Goal: Communication & Community: Answer question/provide support

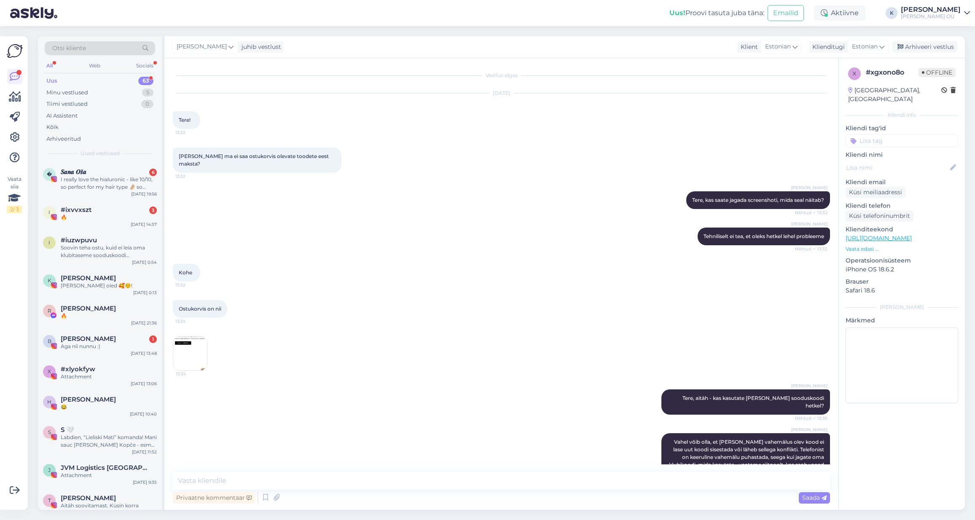
scroll to position [373, 0]
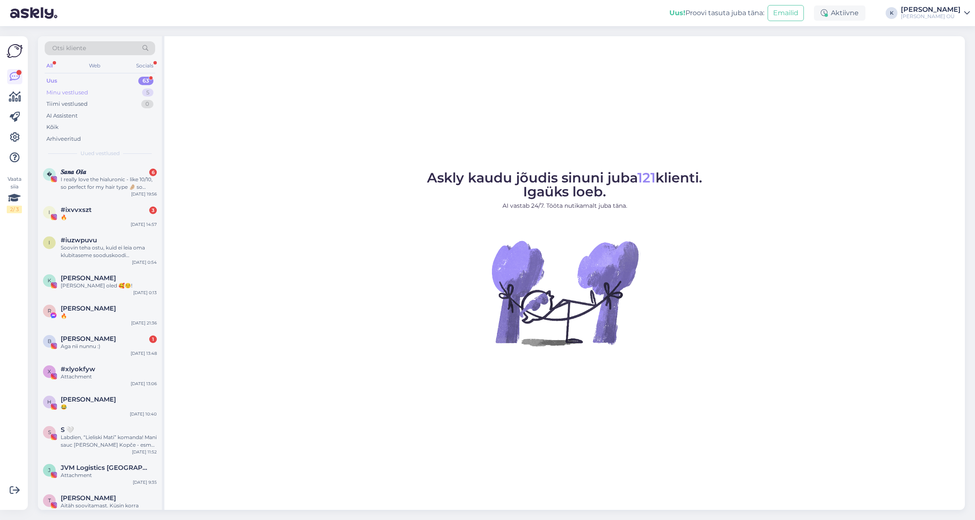
click at [71, 94] on div "Minu vestlused" at bounding box center [67, 93] width 42 height 8
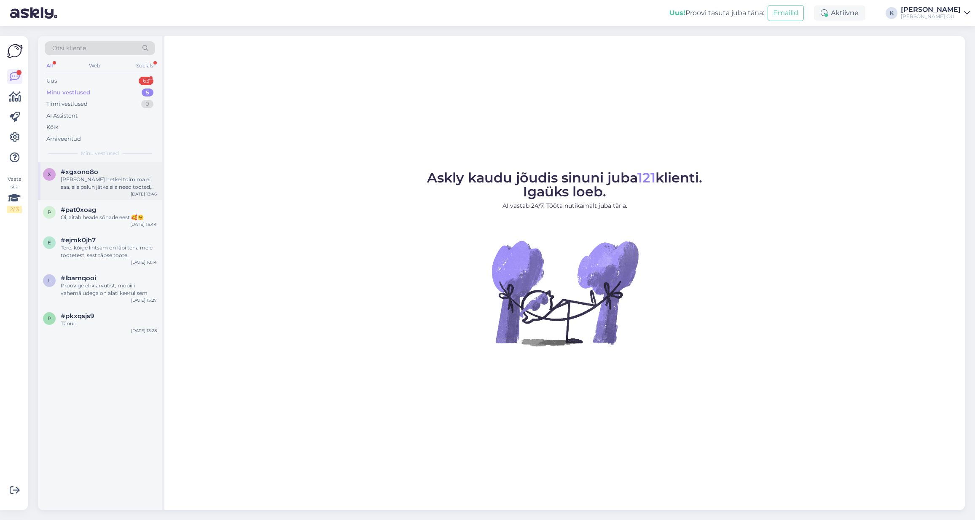
click at [94, 177] on div "[PERSON_NAME] hetkel toimima ei saa, siis palun jätke siia need tooted, [PERSON…" at bounding box center [109, 183] width 96 height 15
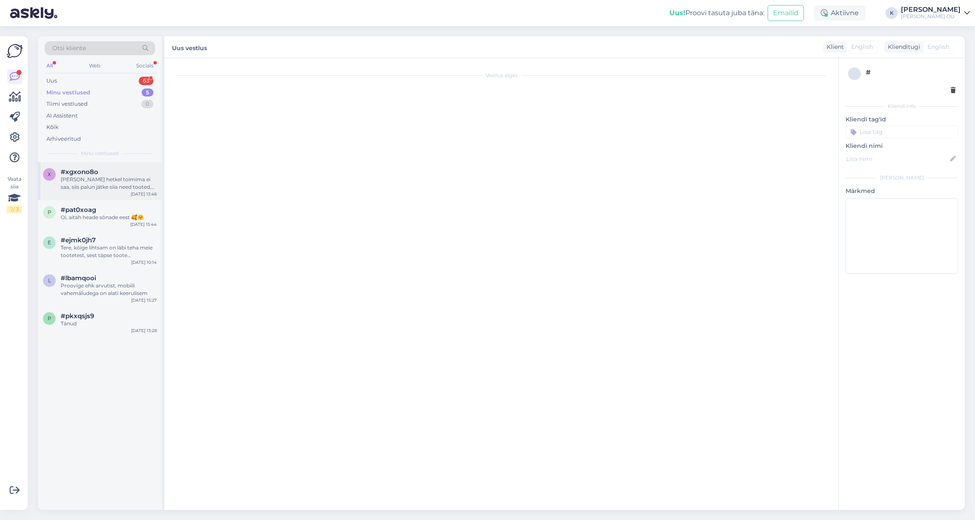
scroll to position [320, 0]
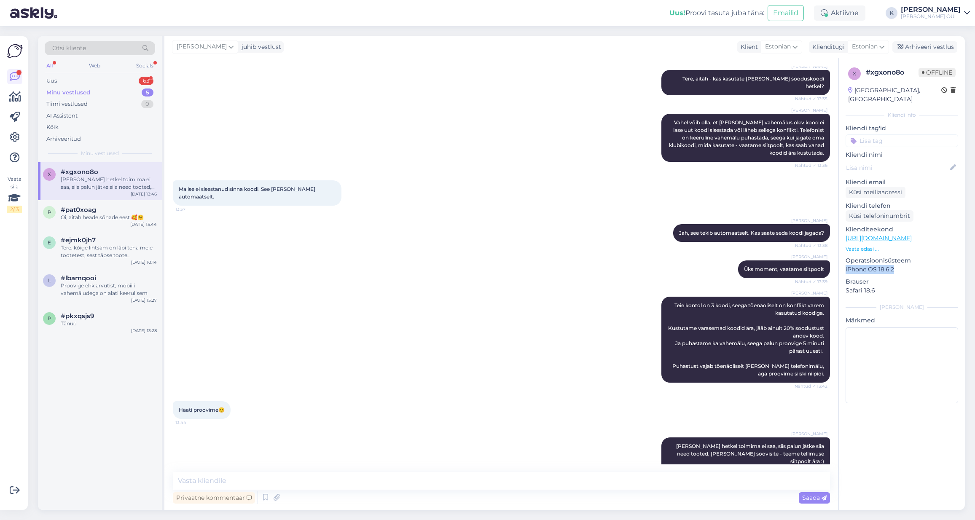
drag, startPoint x: 899, startPoint y: 260, endPoint x: 845, endPoint y: 261, distance: 54.4
click at [845, 261] on div "x # xgxono8o Offline [GEOGRAPHIC_DATA], [GEOGRAPHIC_DATA] Kliendi info Kliendi …" at bounding box center [902, 237] width 126 height 358
click at [94, 251] on div "Tere, kõige lihtsam on läbi teha meie tootetest, sest täpse toote soovitamiseks…" at bounding box center [109, 251] width 96 height 15
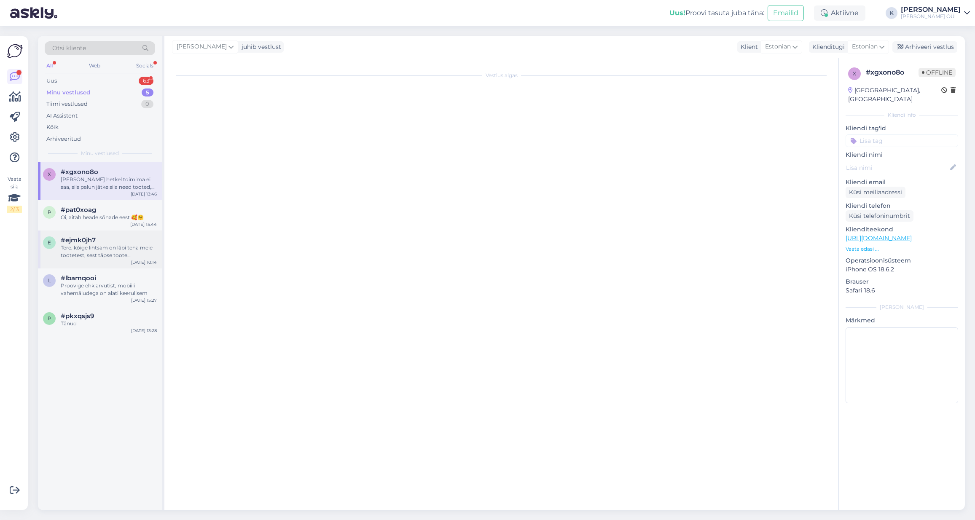
scroll to position [0, 0]
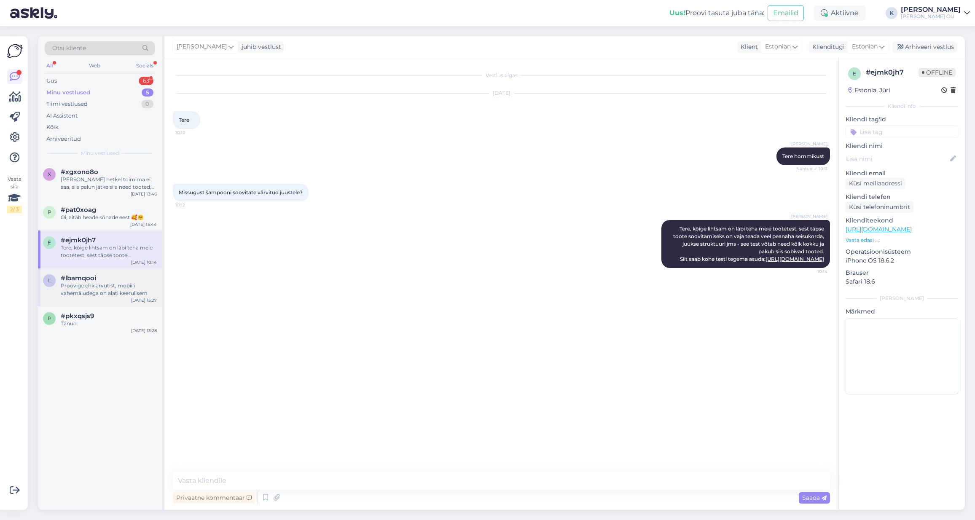
click at [94, 282] on div "Proovige ehk arvutist, mobiili vahemäludega on alati keerulisem" at bounding box center [109, 289] width 96 height 15
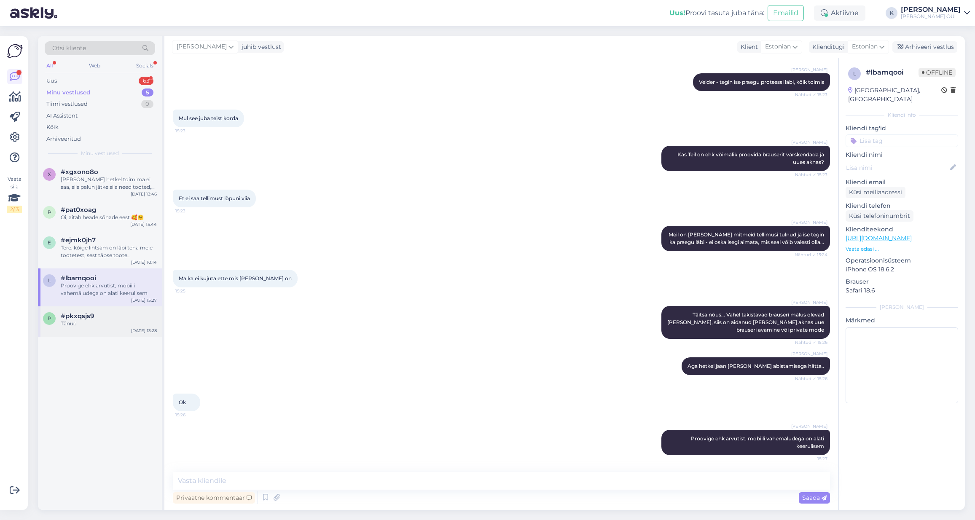
click at [79, 313] on span "#pkxqsjs9" at bounding box center [77, 316] width 33 height 8
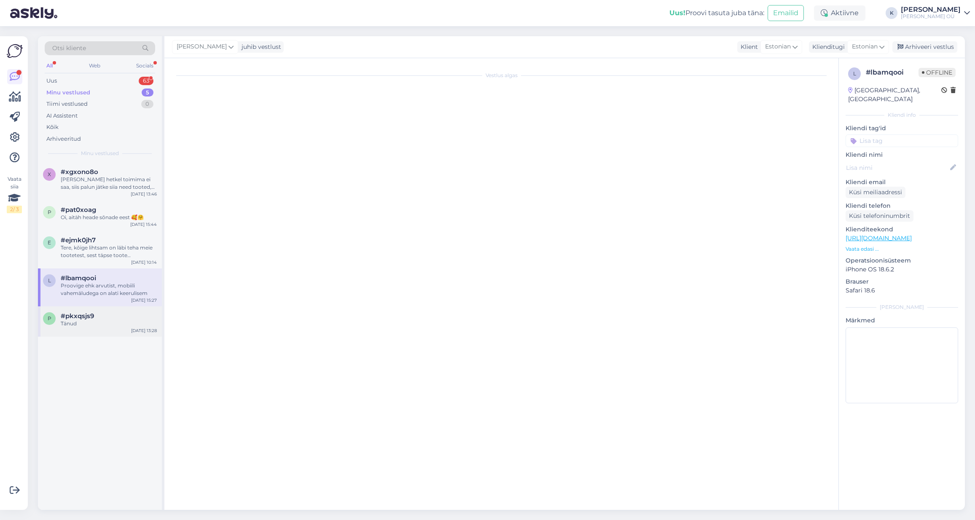
scroll to position [0, 0]
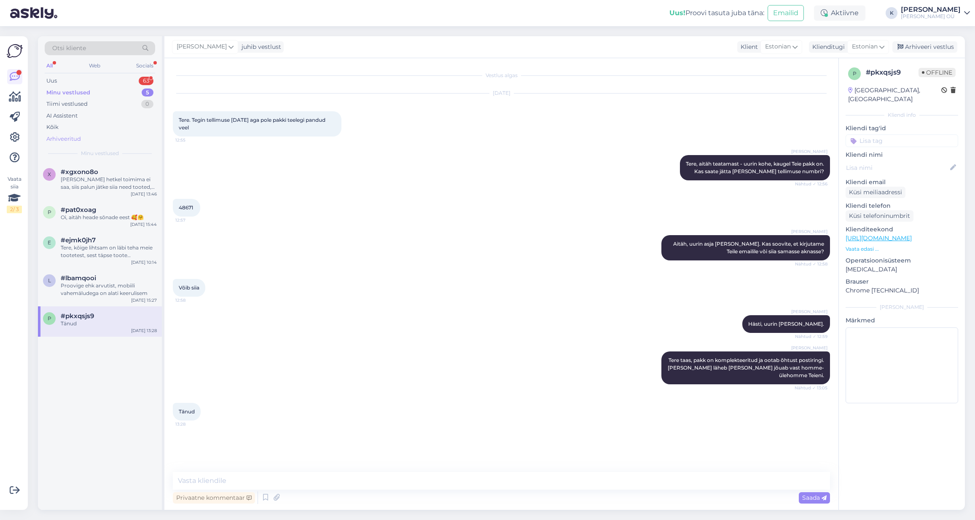
click at [60, 137] on div "Arhiveeritud" at bounding box center [63, 139] width 35 height 8
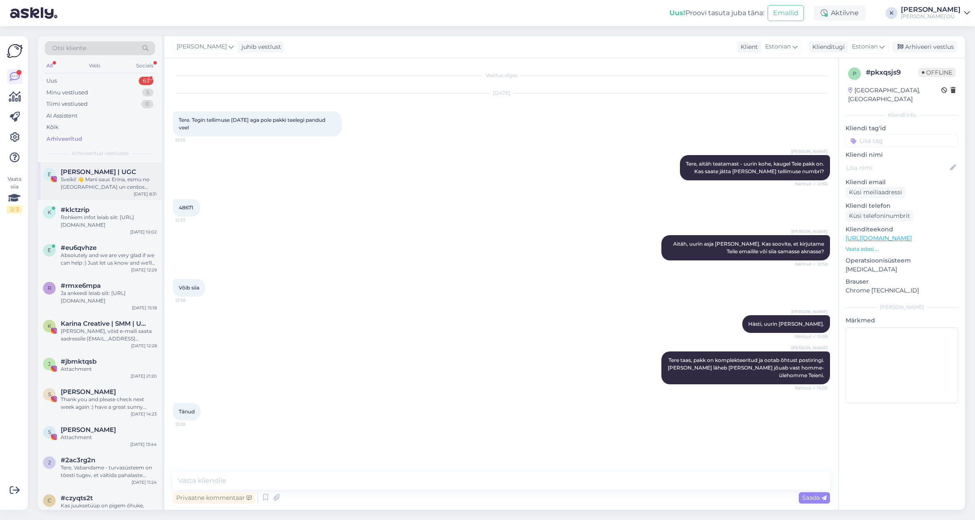
click at [84, 184] on div "Sveiki! 👋 Mani sauc Erīna, esmu no [GEOGRAPHIC_DATA] un cenšos uzsākt savu UGC …" at bounding box center [109, 183] width 96 height 15
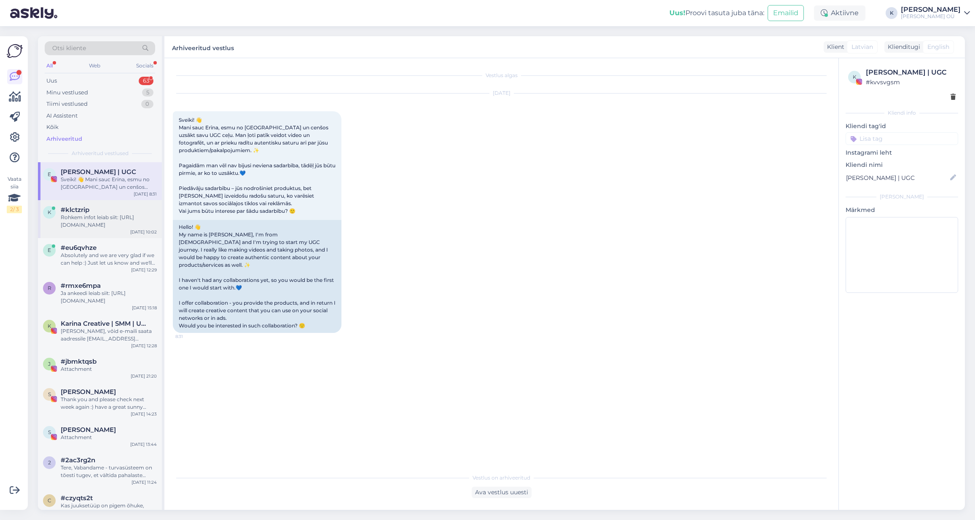
click at [87, 226] on div "Rohkem infot leiab siit: [URL][DOMAIN_NAME]" at bounding box center [109, 221] width 96 height 15
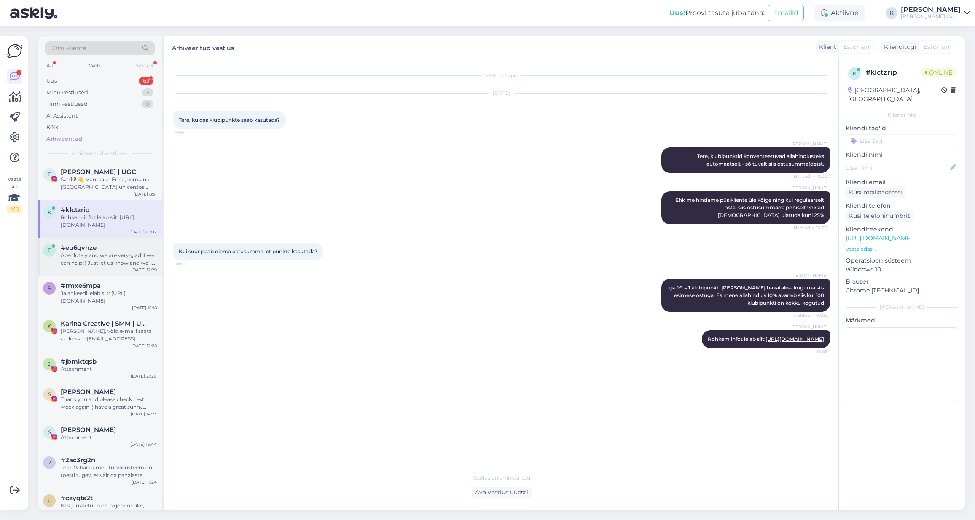
click at [94, 264] on div "Absolutely and we are very glad if we can help :) Just let us know and we'll or…" at bounding box center [109, 259] width 96 height 15
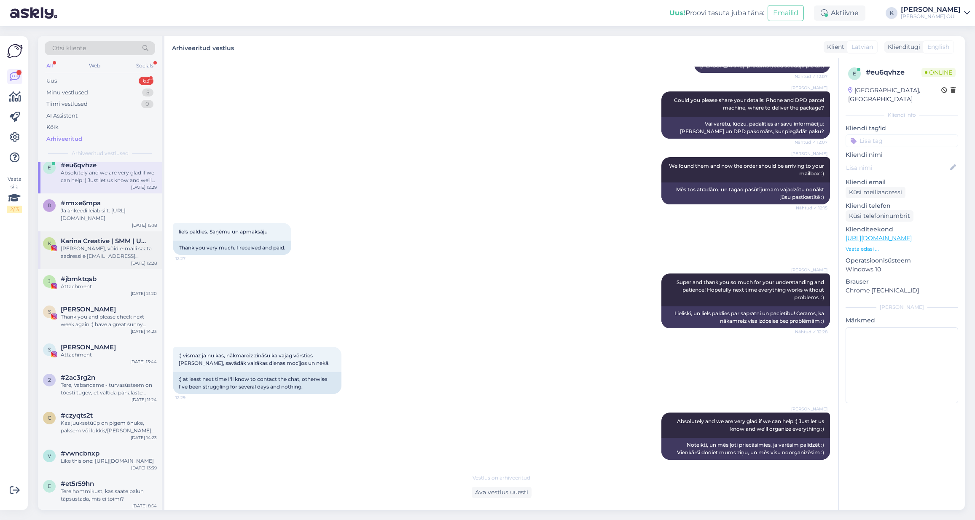
scroll to position [85, 0]
click at [100, 253] on div "[PERSON_NAME], võid e-maili saata aadressile [EMAIL_ADDRESS][DOMAIN_NAME] ning …" at bounding box center [109, 249] width 96 height 15
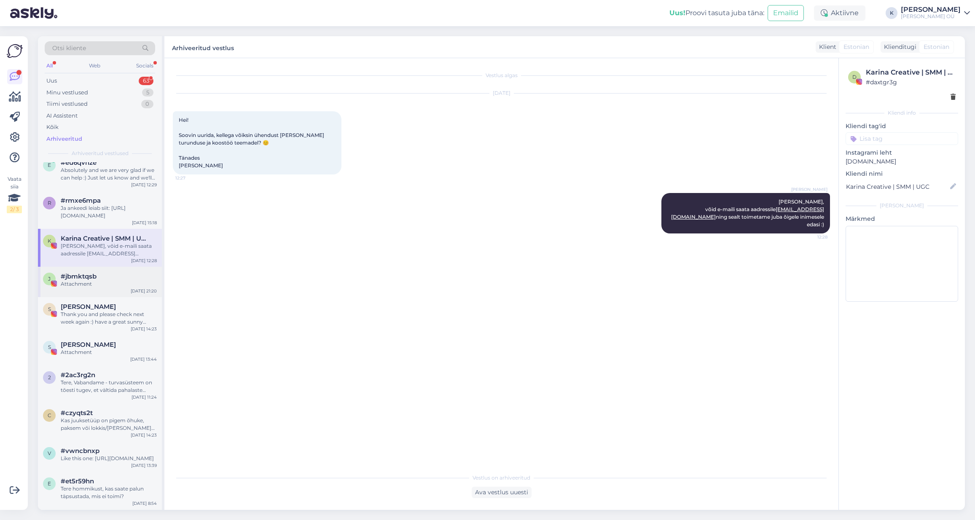
click at [102, 283] on div "Attachment" at bounding box center [109, 284] width 96 height 8
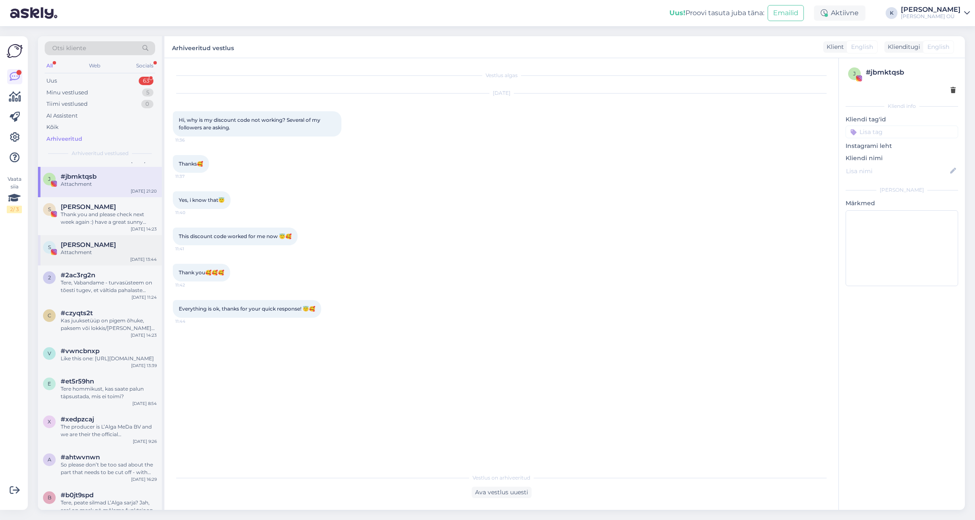
scroll to position [185, 0]
click at [867, 144] on p "Instagrami leht" at bounding box center [902, 146] width 113 height 9
click at [104, 277] on div "#2ac3rg2n" at bounding box center [109, 275] width 96 height 8
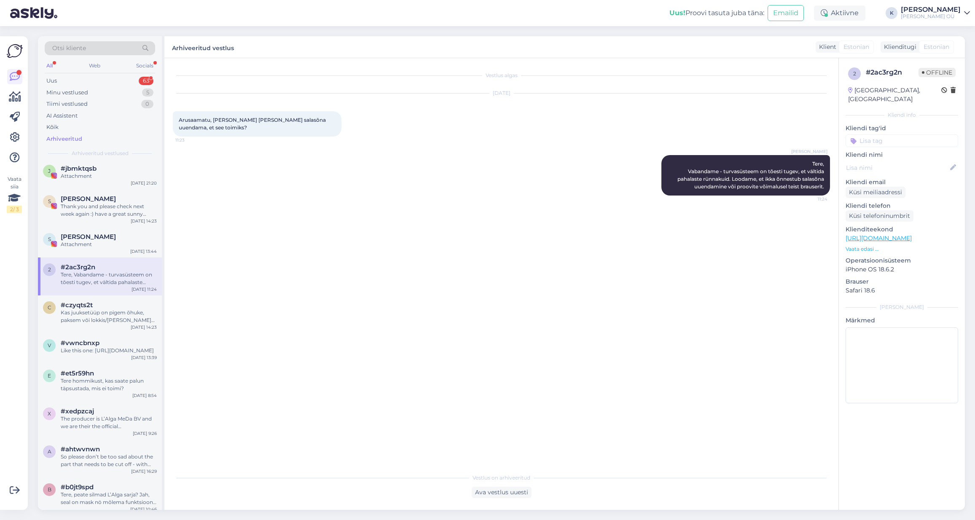
scroll to position [206, 0]
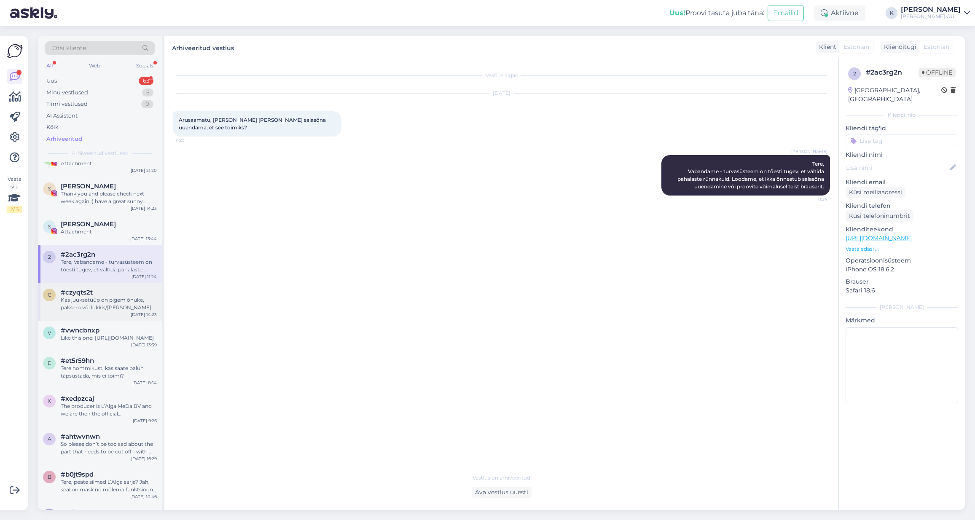
click at [94, 287] on div "c #czyqts2t Kas juuksetüüp on pigem õhuke, paksem või lokkis/[PERSON_NAME]? Kas…" at bounding box center [100, 302] width 124 height 38
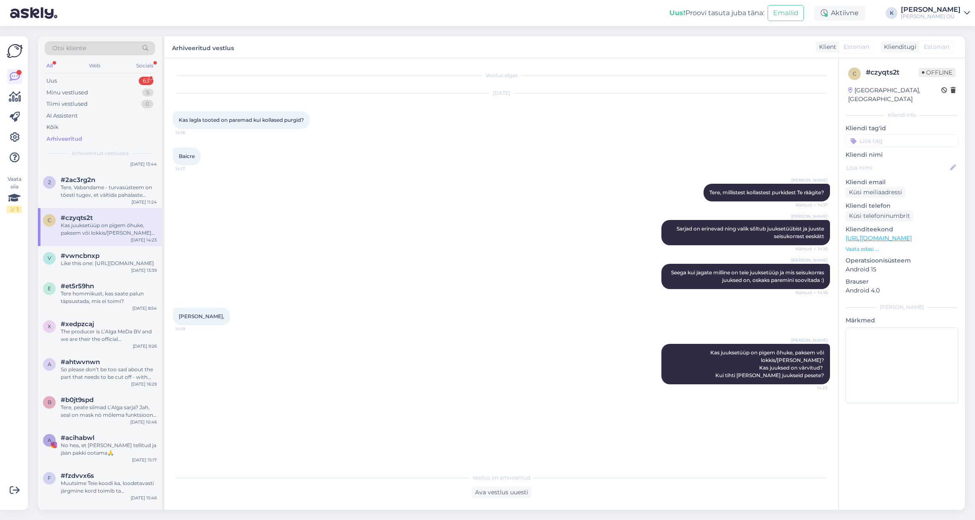
scroll to position [313, 0]
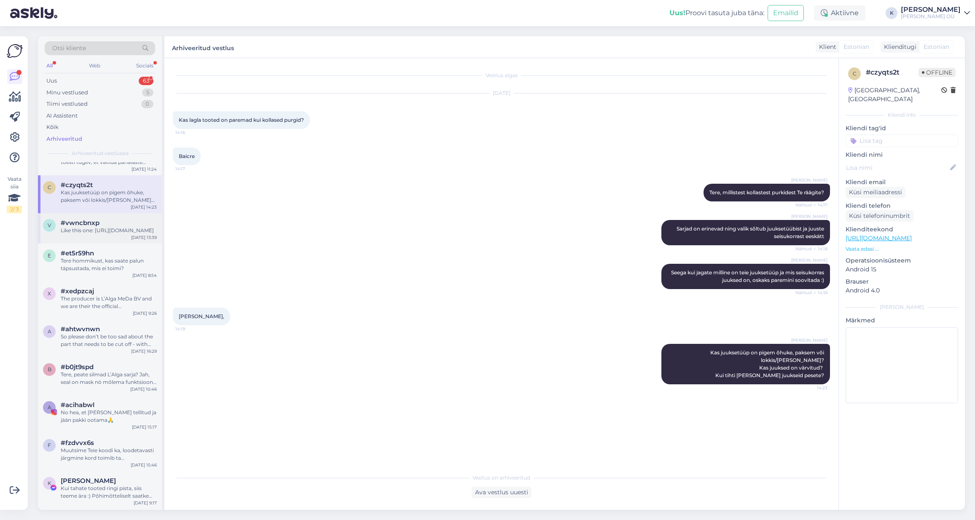
click at [91, 234] on div "Like this one: [URL][DOMAIN_NAME]" at bounding box center [109, 231] width 96 height 8
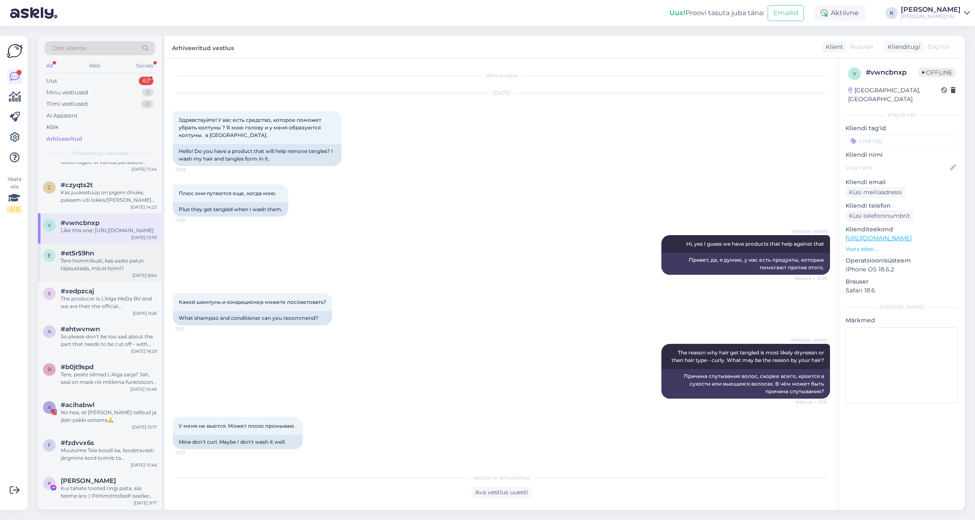
scroll to position [667, 0]
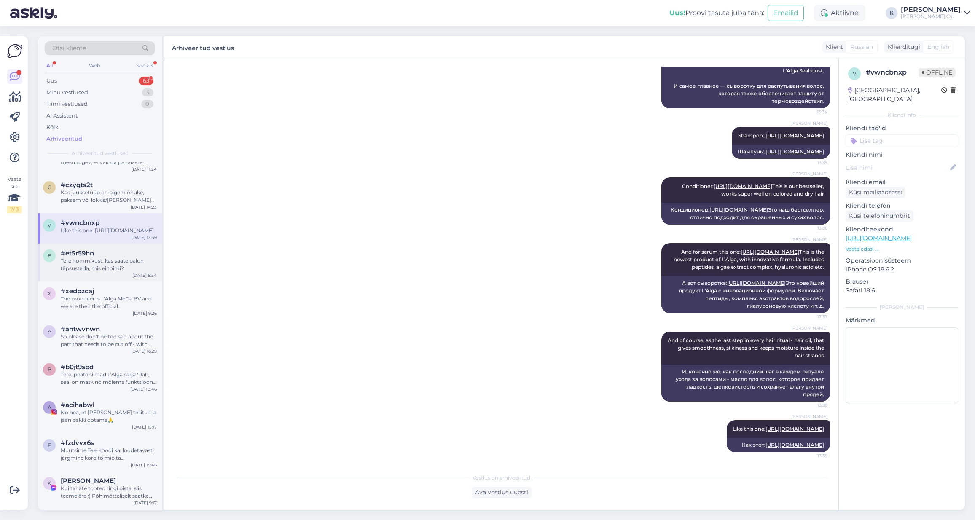
click at [86, 271] on div "Tere hommikust, kas saate palun täpsustada, mis ei toimi?" at bounding box center [109, 264] width 96 height 15
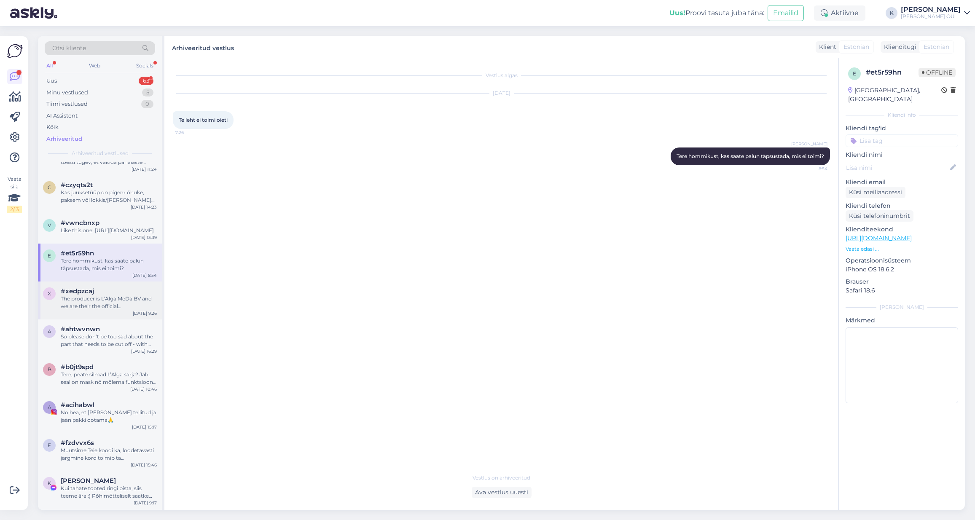
scroll to position [315, 0]
